Goal: Navigation & Orientation: Find specific page/section

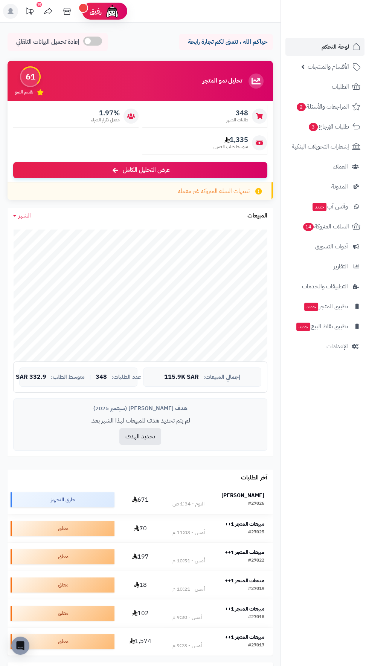
click at [237, 495] on strong "[PERSON_NAME]" at bounding box center [243, 495] width 43 height 8
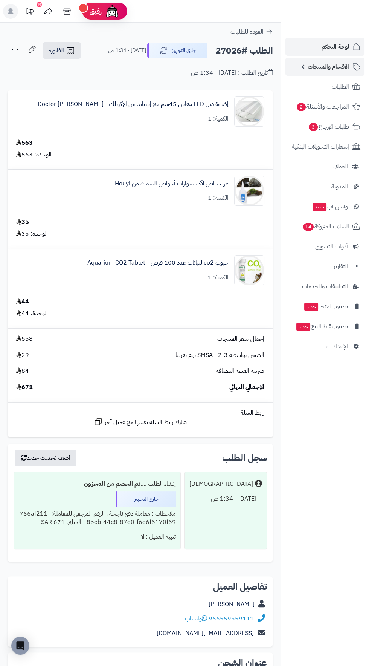
click at [287, 58] on link "الأقسام والمنتجات" at bounding box center [325, 67] width 79 height 18
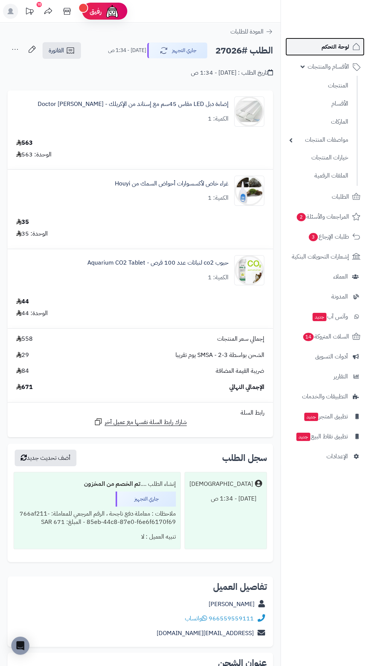
click at [290, 49] on link "لوحة التحكم" at bounding box center [325, 47] width 79 height 18
